Goal: Task Accomplishment & Management: Manage account settings

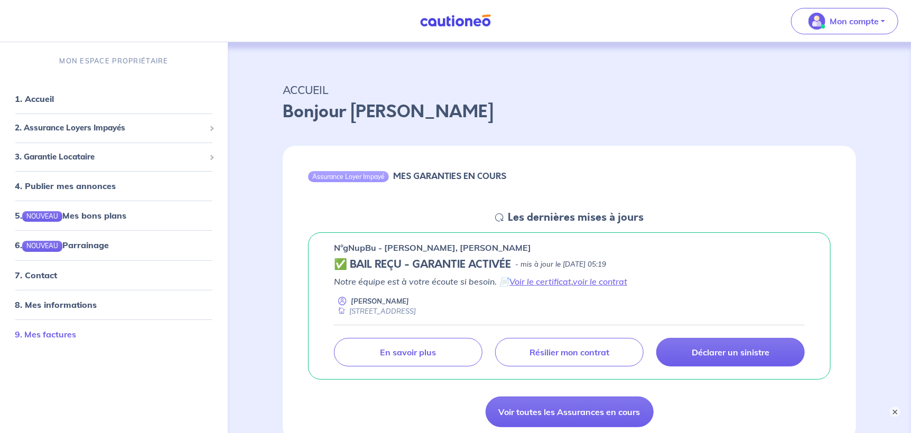
click at [65, 333] on link "9. Mes factures" at bounding box center [45, 334] width 61 height 11
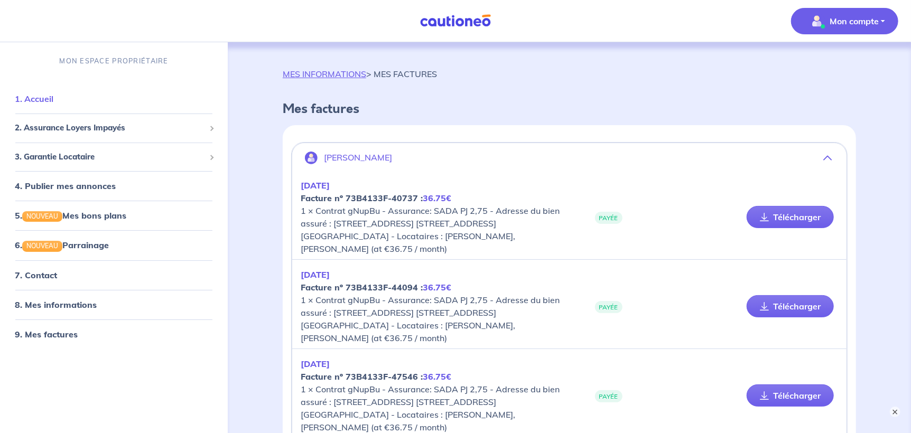
click at [37, 95] on link "1. Accueil" at bounding box center [34, 98] width 39 height 11
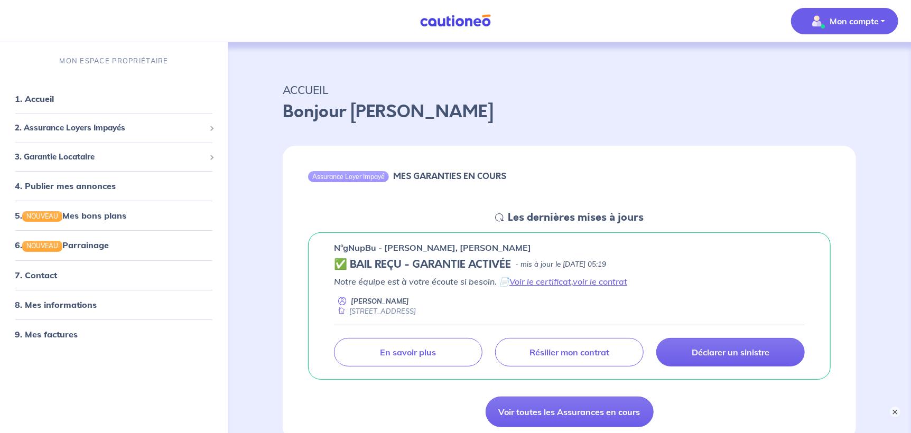
click at [860, 24] on p "Mon compte" at bounding box center [853, 21] width 49 height 13
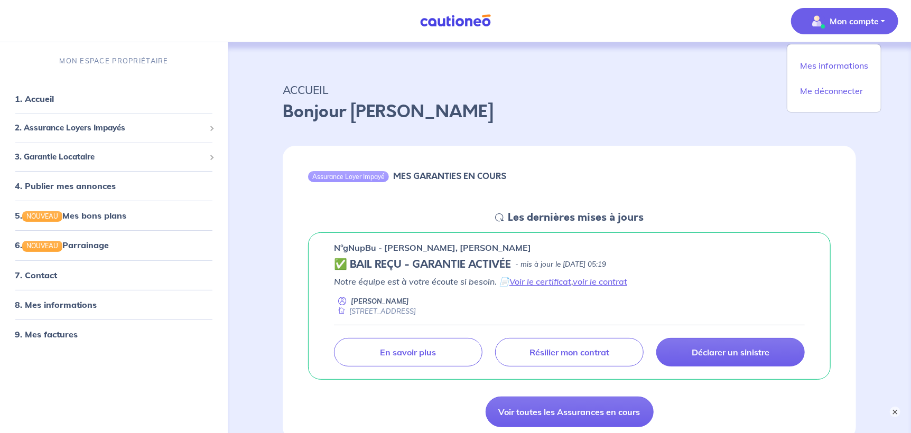
drag, startPoint x: 520, startPoint y: 114, endPoint x: 486, endPoint y: 108, distance: 33.7
click at [521, 114] on p "Bonjour [PERSON_NAME]" at bounding box center [569, 111] width 573 height 25
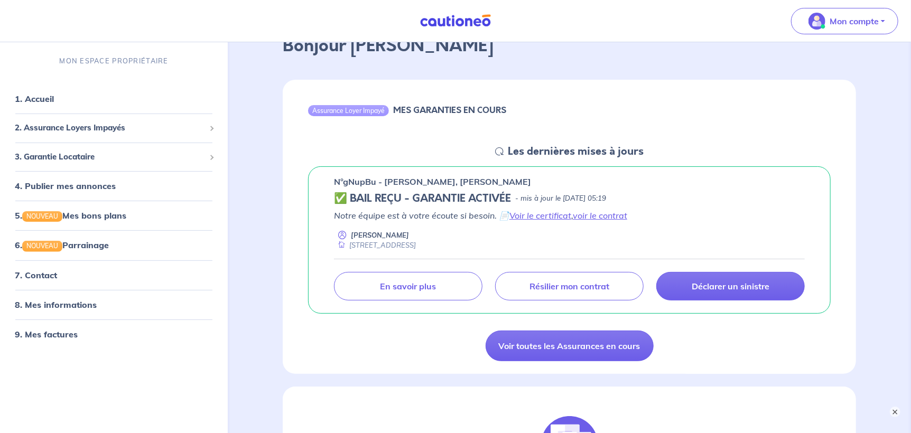
scroll to position [52, 0]
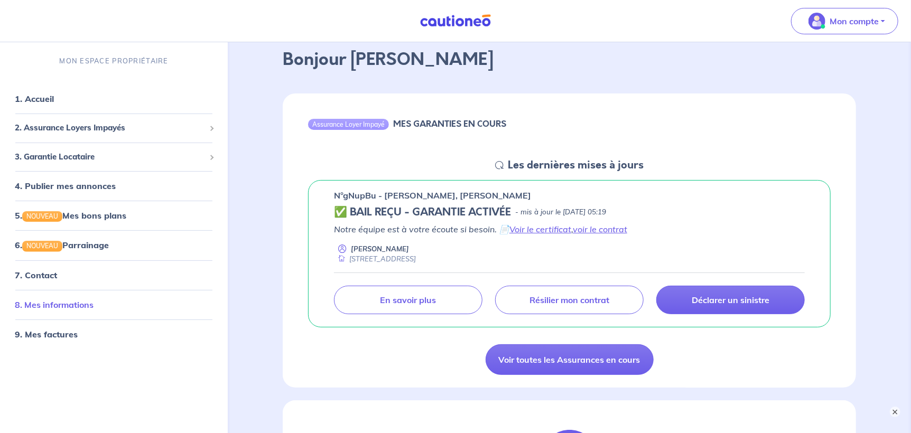
click at [50, 302] on link "8. Mes informations" at bounding box center [54, 304] width 79 height 11
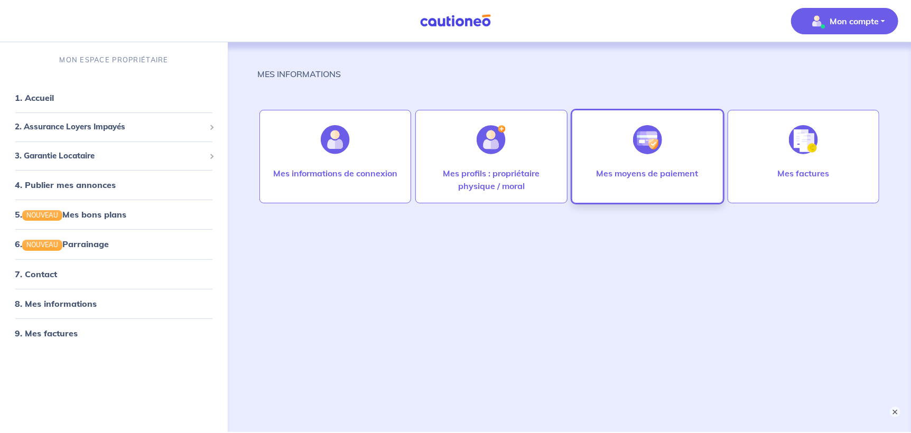
click at [619, 169] on p "Mes moyens de paiement" at bounding box center [647, 173] width 102 height 13
click at [644, 172] on p "Mes moyens de paiement" at bounding box center [647, 173] width 102 height 13
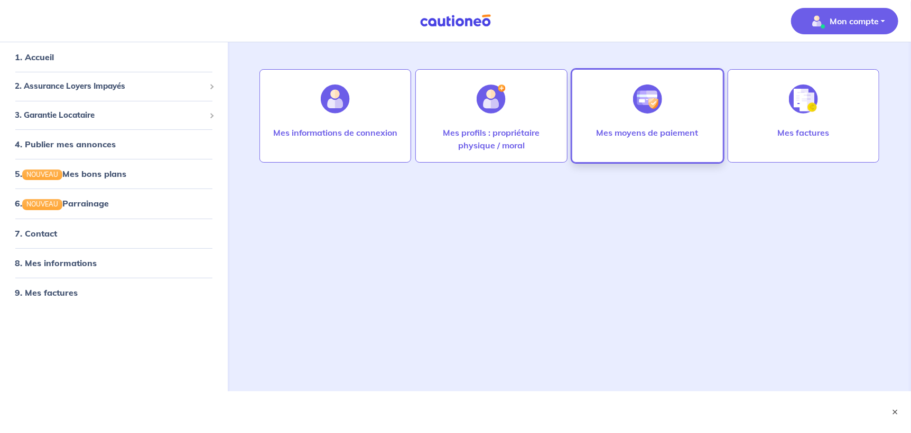
click at [641, 139] on div "Mes moyens de paiement" at bounding box center [647, 143] width 119 height 34
click at [644, 173] on div "MES INFORMATIONS Mes informations de connexion Mes profils : propriétaire physi…" at bounding box center [569, 184] width 624 height 364
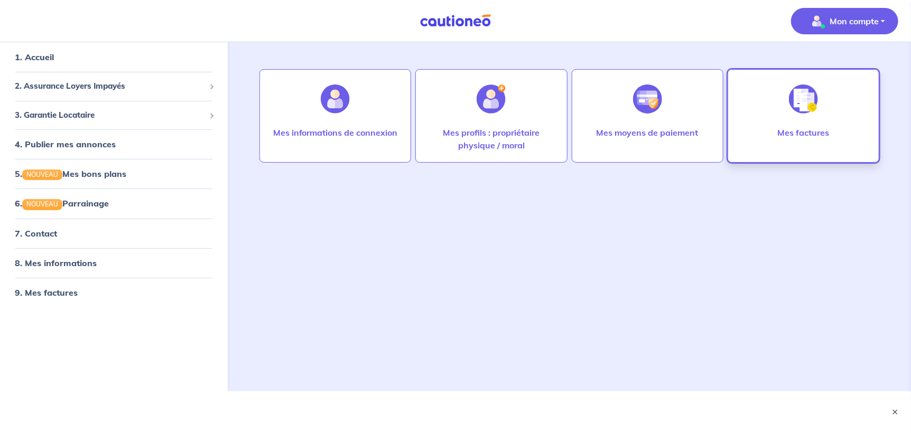
click at [779, 144] on div "Mes factures" at bounding box center [803, 143] width 69 height 34
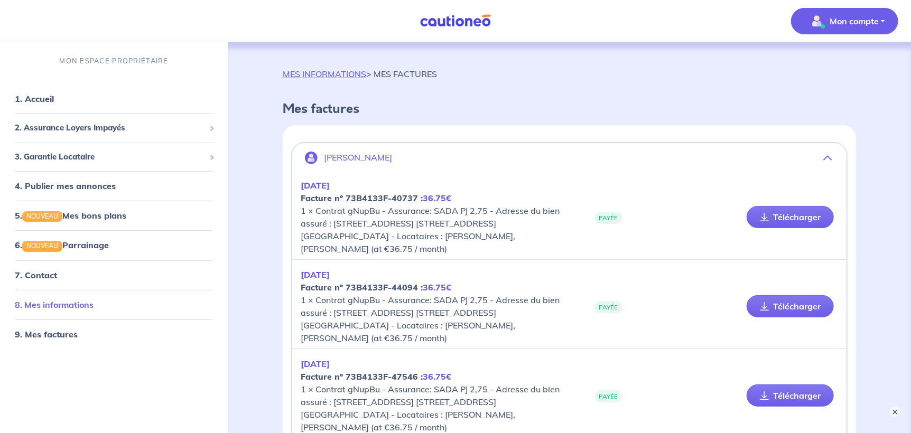
click at [66, 308] on link "8. Mes informations" at bounding box center [54, 304] width 79 height 11
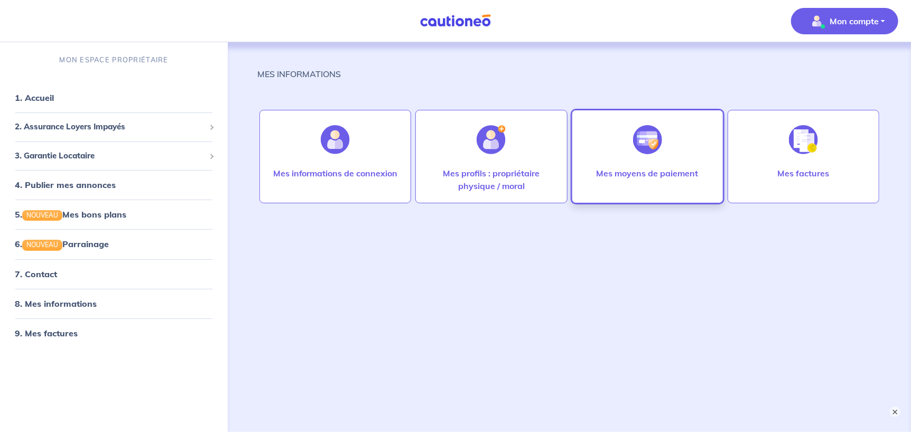
click at [719, 163] on div "Mes moyens de paiement" at bounding box center [647, 156] width 152 height 93
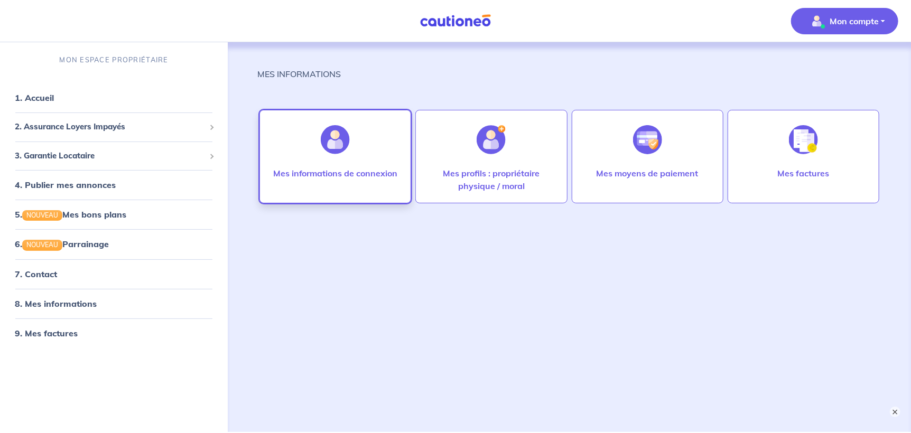
click at [382, 173] on p "Mes informations de connexion" at bounding box center [335, 173] width 125 height 13
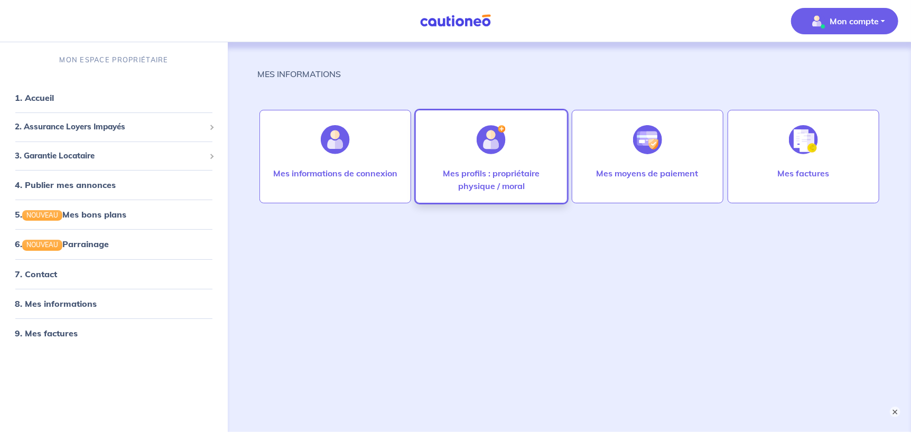
click at [485, 177] on p "Mes profils : propriétaire physique / moral" at bounding box center [490, 179] width 129 height 25
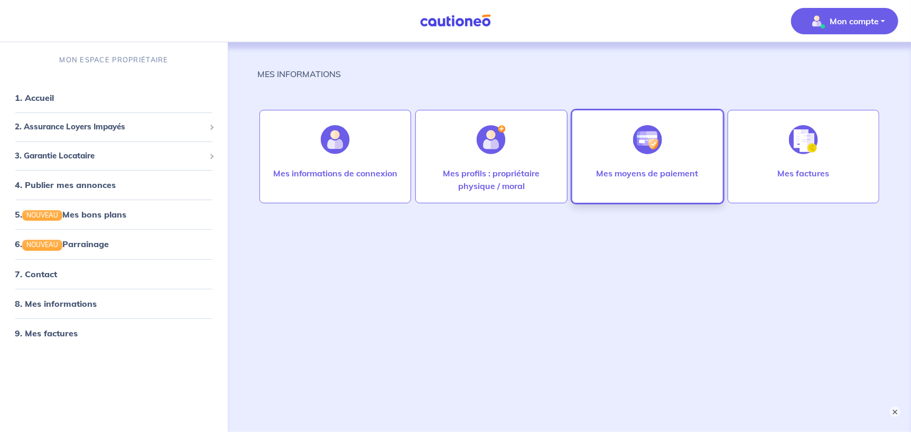
click at [704, 178] on div "Mes moyens de paiement" at bounding box center [647, 184] width 119 height 34
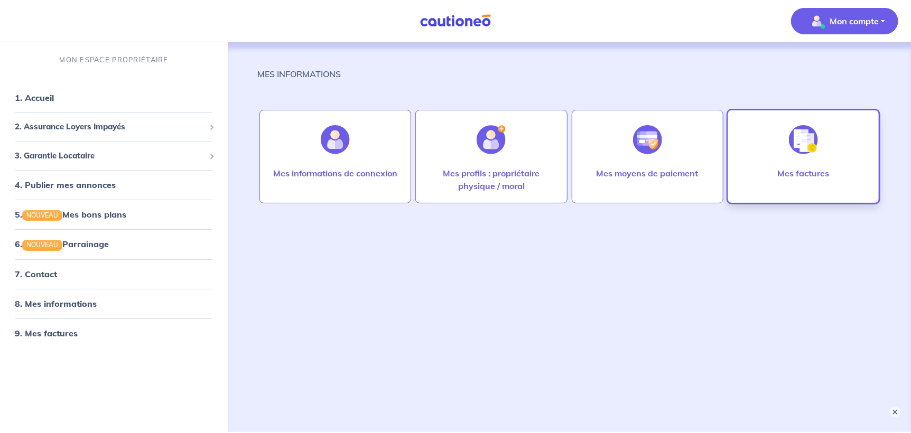
click at [841, 185] on div "Mes factures" at bounding box center [803, 156] width 152 height 93
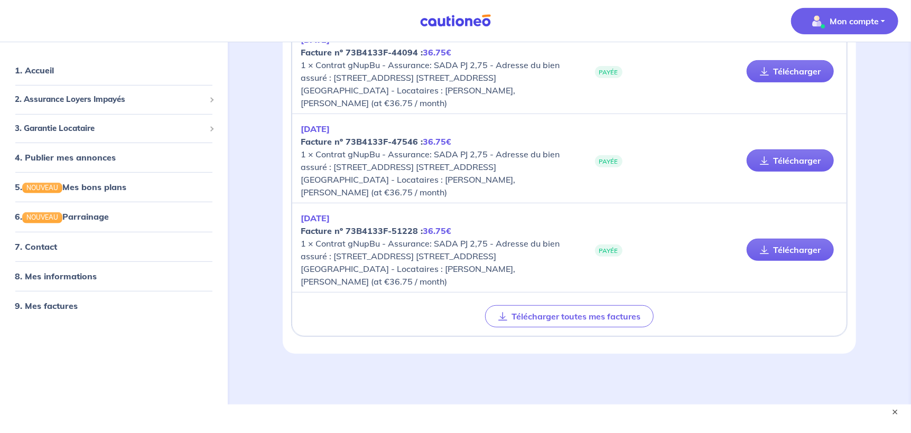
scroll to position [248, 0]
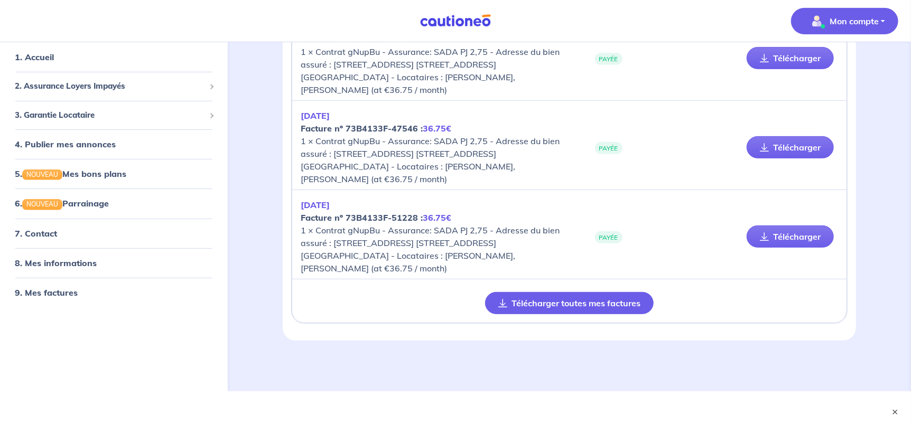
click at [602, 299] on button "Télécharger toutes mes factures" at bounding box center [569, 303] width 168 height 22
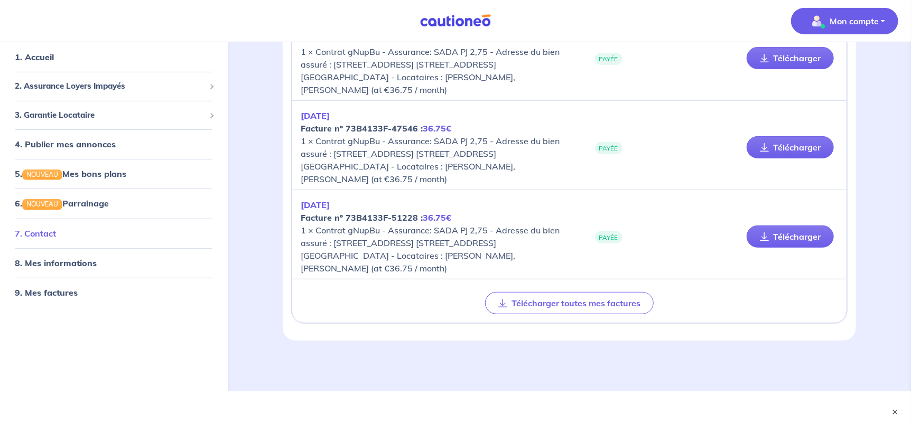
click at [46, 232] on link "7. Contact" at bounding box center [35, 233] width 41 height 11
